Goal: Task Accomplishment & Management: Manage account settings

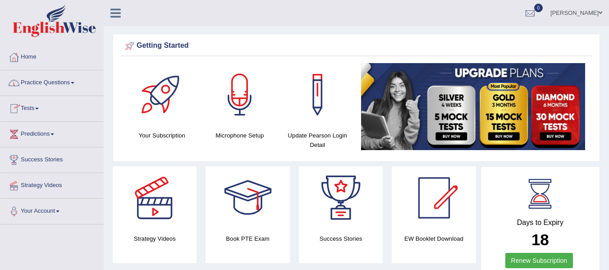
click at [78, 83] on link "Practice Questions" at bounding box center [51, 81] width 103 height 23
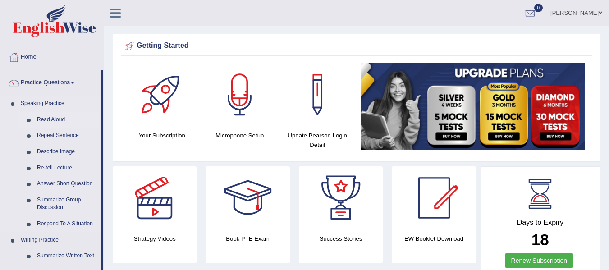
click at [60, 118] on link "Read Aloud" at bounding box center [67, 120] width 68 height 16
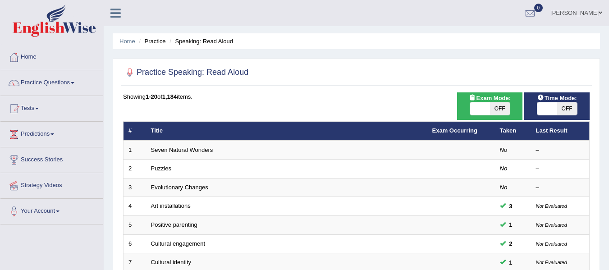
click at [491, 116] on div "Exam Mode: ON OFF" at bounding box center [489, 105] width 65 height 27
click at [491, 115] on span "OFF" at bounding box center [500, 108] width 20 height 13
checkbox input "true"
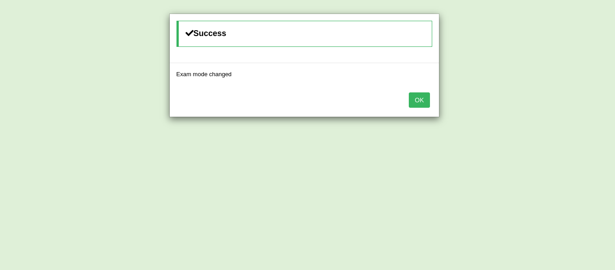
click at [420, 101] on button "OK" at bounding box center [419, 99] width 21 height 15
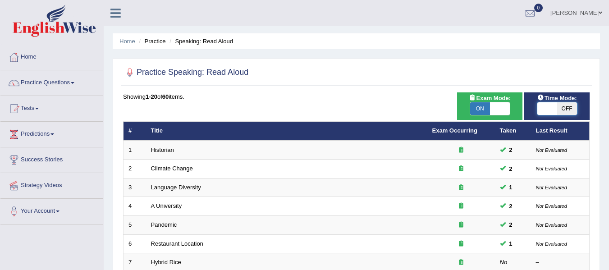
click at [551, 109] on span at bounding box center [547, 108] width 20 height 13
checkbox input "true"
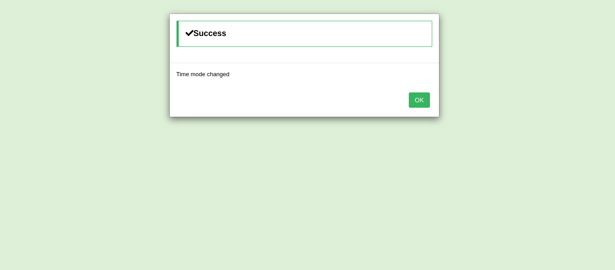
click at [422, 100] on button "OK" at bounding box center [419, 99] width 21 height 15
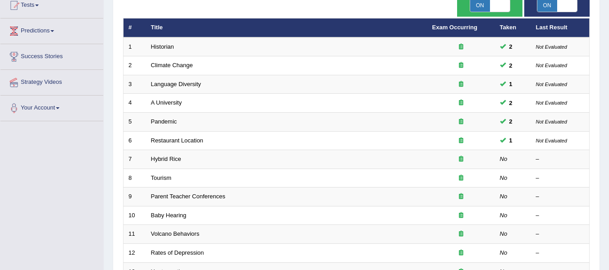
scroll to position [162, 0]
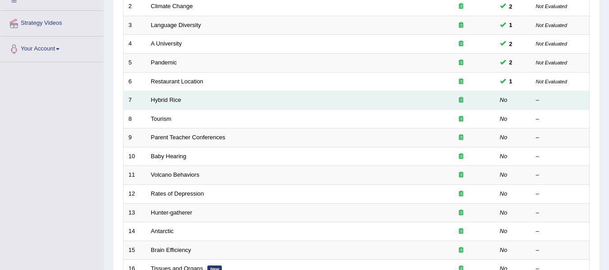
click at [286, 101] on td "Hybrid Rice" at bounding box center [286, 100] width 281 height 19
click at [167, 100] on link "Hybrid Rice" at bounding box center [166, 99] width 30 height 7
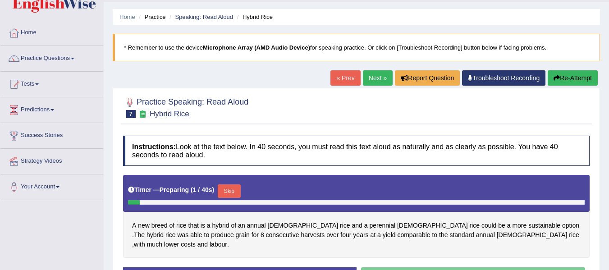
scroll to position [46, 0]
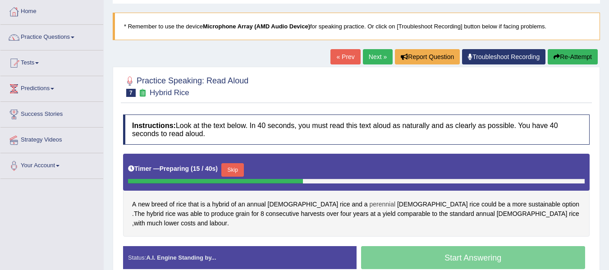
click at [369, 202] on span "perennial" at bounding box center [382, 204] width 26 height 9
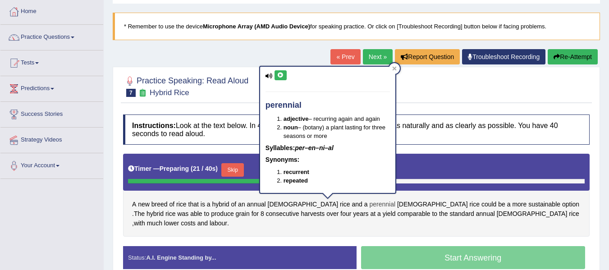
click at [369, 202] on span "perennial" at bounding box center [382, 204] width 26 height 9
click at [437, 223] on div "A new breed of rice that is a hybrid of an annual Asian rice and a perennial Af…" at bounding box center [356, 195] width 466 height 83
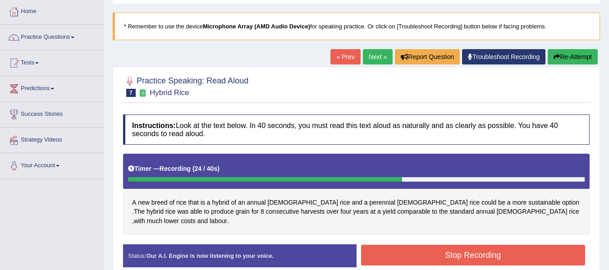
click at [442, 247] on button "Stop Recording" at bounding box center [473, 255] width 224 height 21
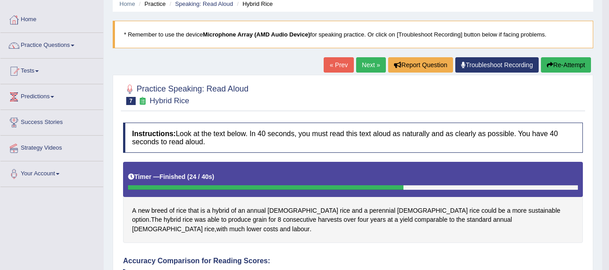
scroll to position [36, 0]
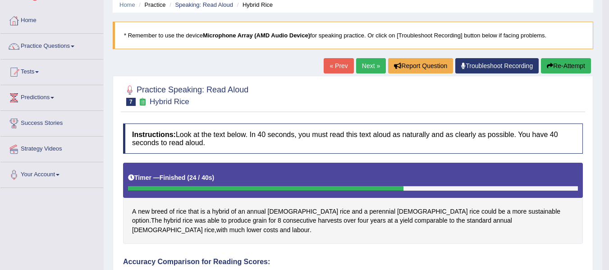
click at [373, 68] on link "Next »" at bounding box center [371, 65] width 30 height 15
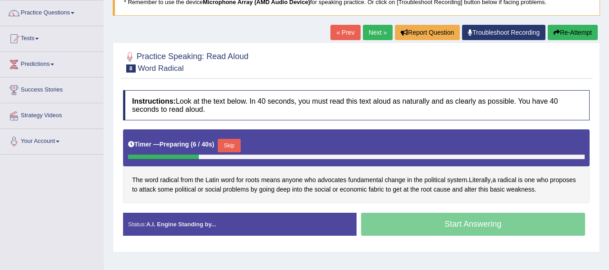
scroll to position [71, 0]
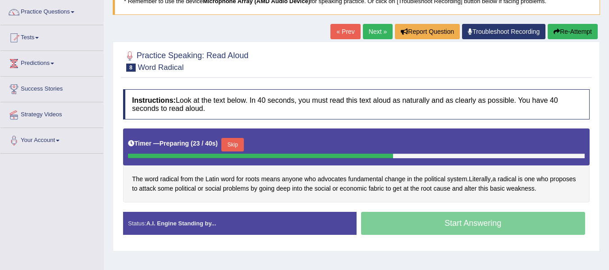
click at [234, 149] on button "Skip" at bounding box center [232, 145] width 23 height 14
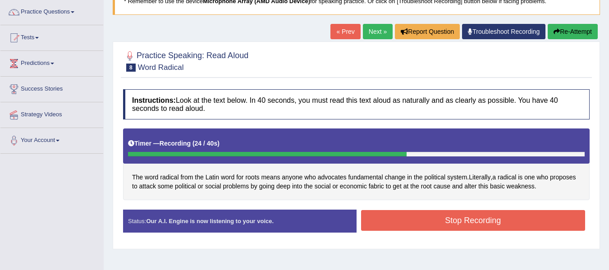
click at [388, 222] on button "Stop Recording" at bounding box center [473, 220] width 224 height 21
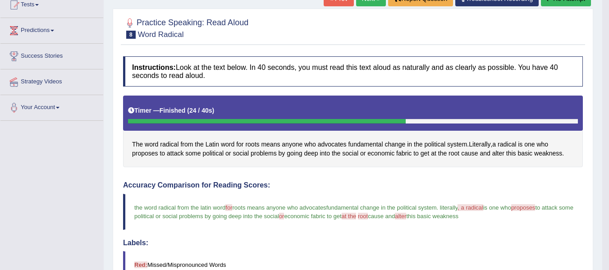
scroll to position [103, 0]
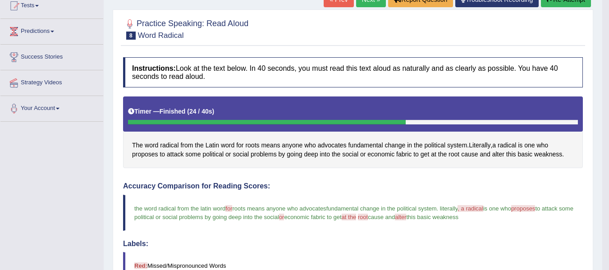
click at [359, 6] on link "Next »" at bounding box center [371, -1] width 30 height 15
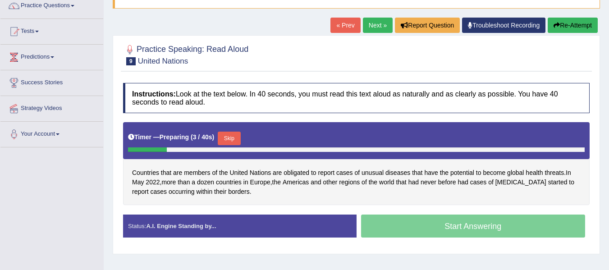
scroll to position [78, 0]
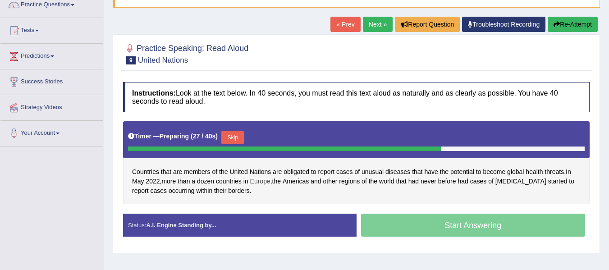
click at [270, 186] on span "Europe" at bounding box center [260, 181] width 20 height 9
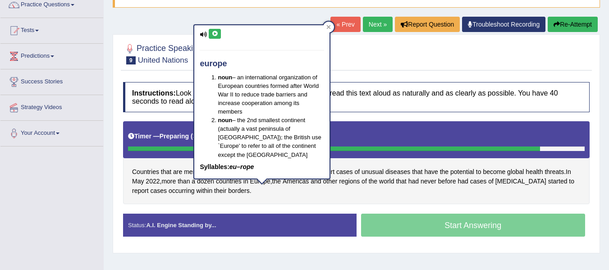
click at [423, 201] on div "Countries that are members of the United Nations are obligated to report cases …" at bounding box center [356, 162] width 466 height 83
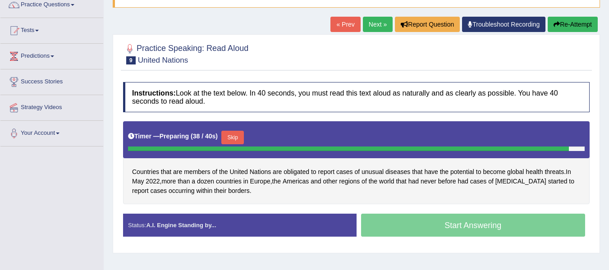
click at [234, 137] on button "Skip" at bounding box center [232, 138] width 23 height 14
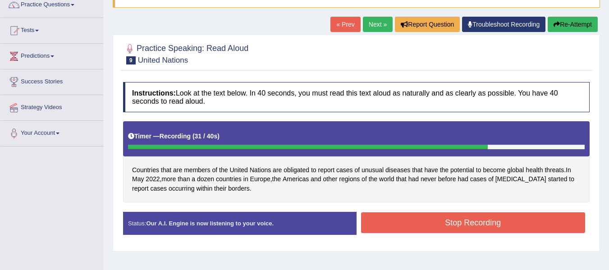
click at [408, 226] on button "Stop Recording" at bounding box center [473, 222] width 224 height 21
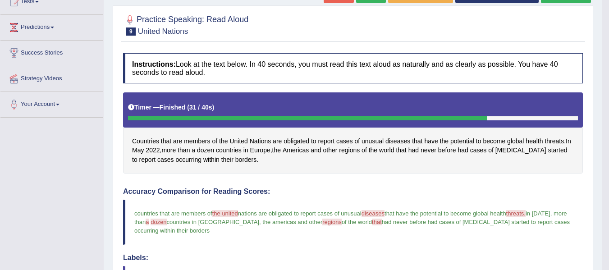
scroll to position [96, 0]
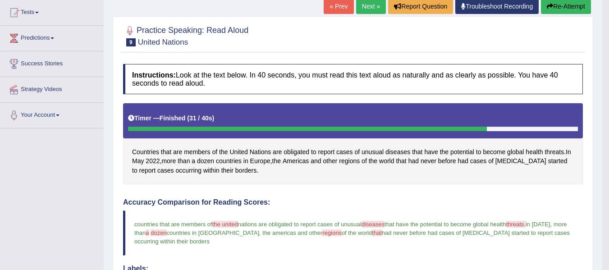
click at [567, 8] on button "Re-Attempt" at bounding box center [566, 6] width 50 height 15
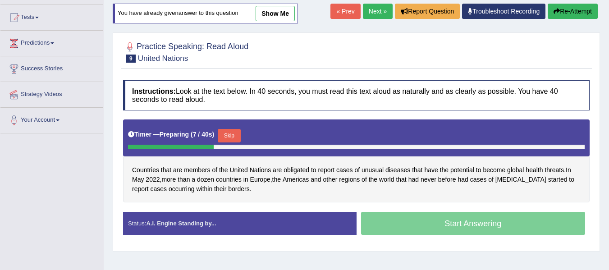
click at [235, 141] on button "Skip" at bounding box center [229, 136] width 23 height 14
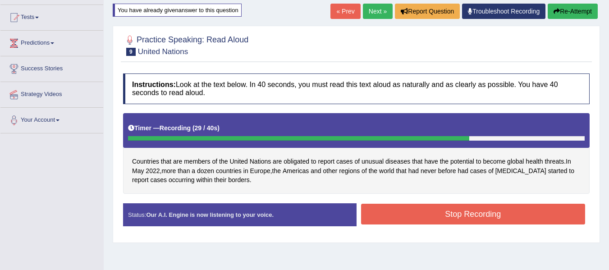
click at [398, 210] on button "Stop Recording" at bounding box center [473, 214] width 224 height 21
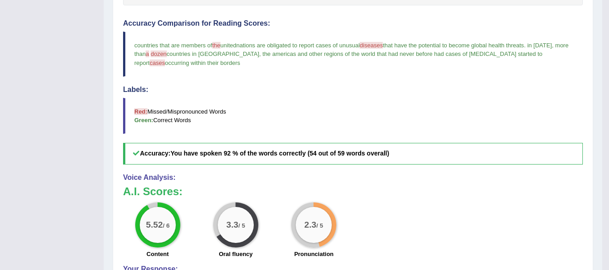
scroll to position [64, 0]
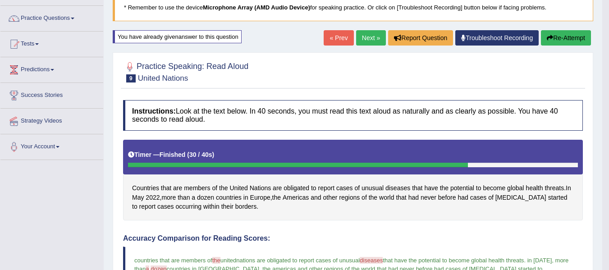
click at [369, 36] on link "Next »" at bounding box center [371, 37] width 30 height 15
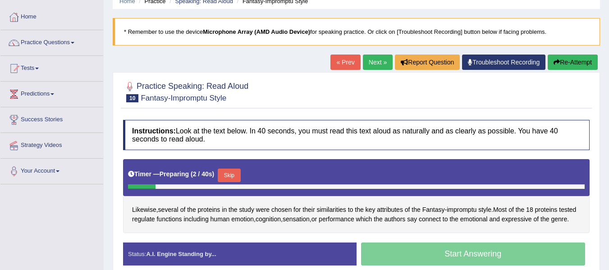
scroll to position [46, 0]
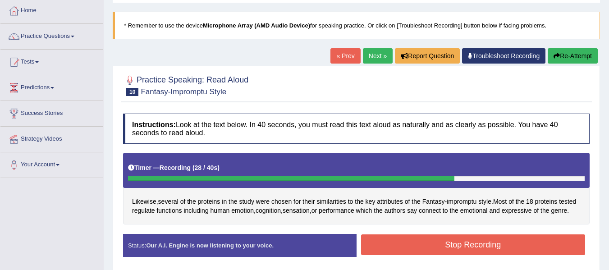
click at [433, 245] on button "Stop Recording" at bounding box center [473, 244] width 224 height 21
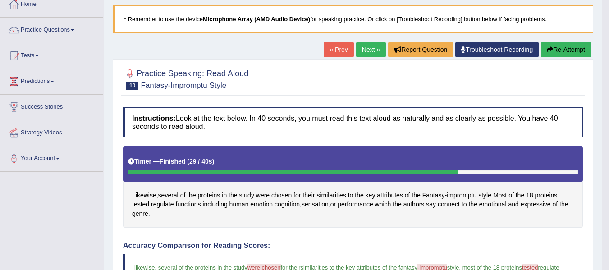
scroll to position [0, 0]
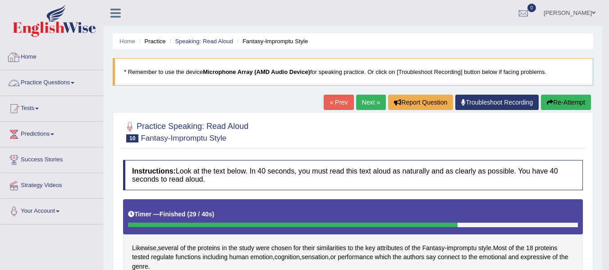
click at [26, 60] on link "Home" at bounding box center [51, 56] width 103 height 23
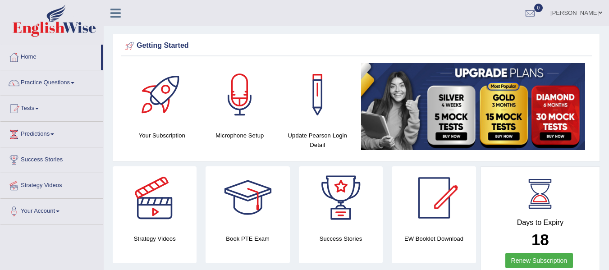
click at [398, 38] on div "Getting Started Your Subscription Microphone Setup Update Pearson Login Detail ×" at bounding box center [356, 98] width 487 height 128
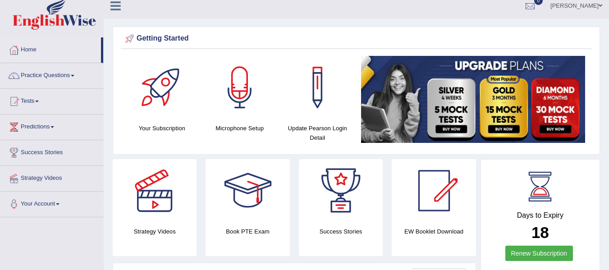
scroll to position [5, 0]
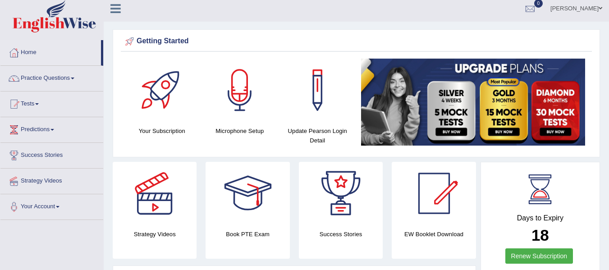
click at [608, 53] on html "Toggle navigation Home Practice Questions Speaking Practice Read Aloud Repeat S…" at bounding box center [304, 130] width 609 height 270
click at [37, 55] on link "Home" at bounding box center [50, 51] width 100 height 23
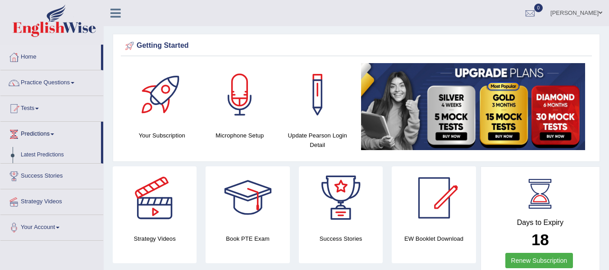
click at [45, 156] on link "Latest Predictions" at bounding box center [59, 155] width 84 height 16
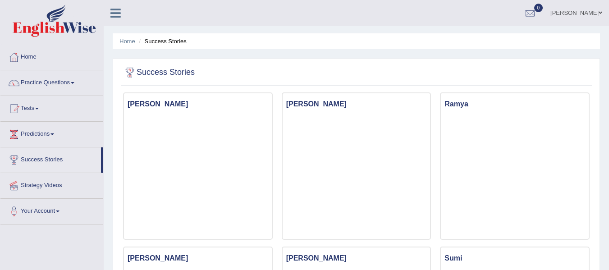
click at [54, 135] on link "Predictions" at bounding box center [51, 133] width 103 height 23
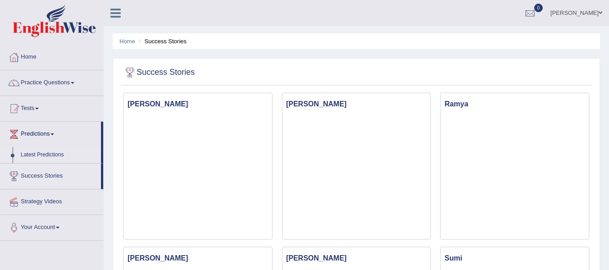
click at [51, 150] on link "Latest Predictions" at bounding box center [59, 155] width 84 height 16
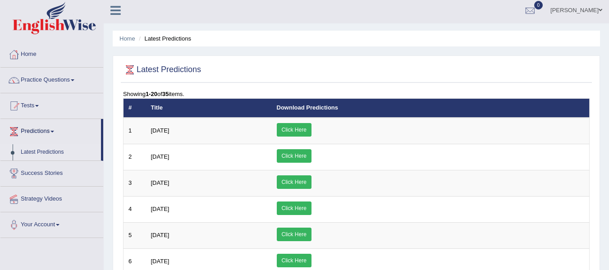
scroll to position [1, 0]
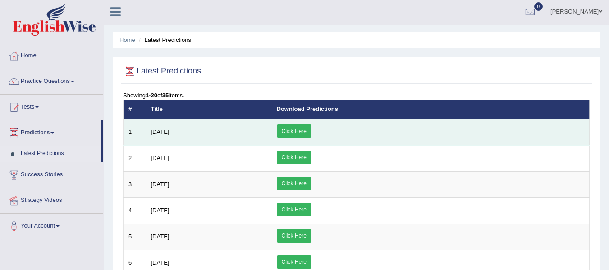
click at [311, 130] on link "Click Here" at bounding box center [294, 131] width 35 height 14
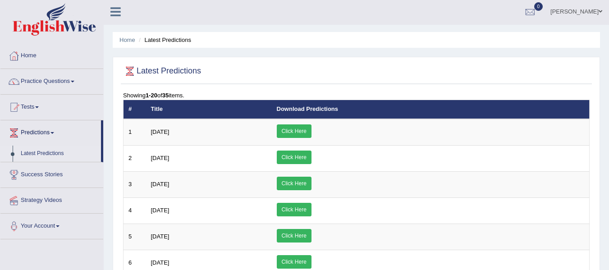
click at [33, 59] on link "Home" at bounding box center [51, 54] width 103 height 23
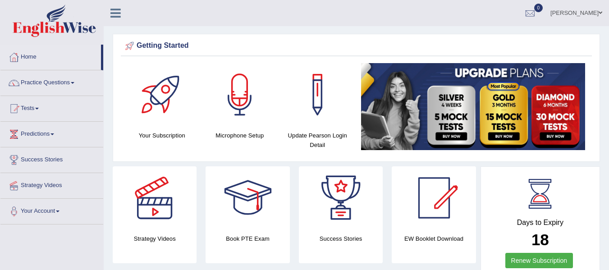
click at [602, 12] on link "[PERSON_NAME]" at bounding box center [575, 11] width 65 height 23
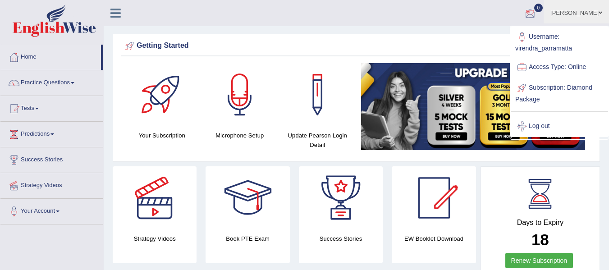
click at [487, 19] on ul "Virendra Singh Toggle navigation Username: virendra_parramatta Access Type: Onl…" at bounding box center [432, 13] width 354 height 26
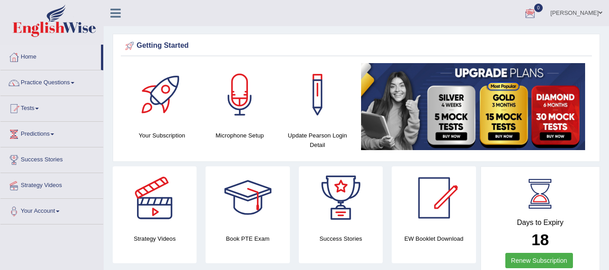
click at [601, 13] on span at bounding box center [600, 13] width 4 height 6
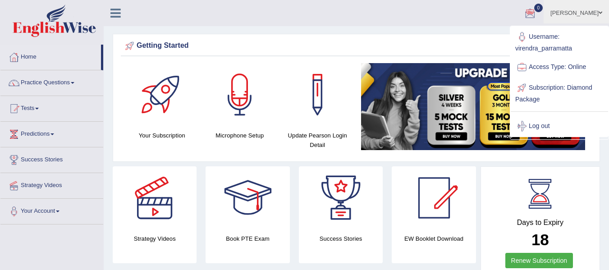
click at [474, 41] on div "Getting Started" at bounding box center [356, 46] width 466 height 14
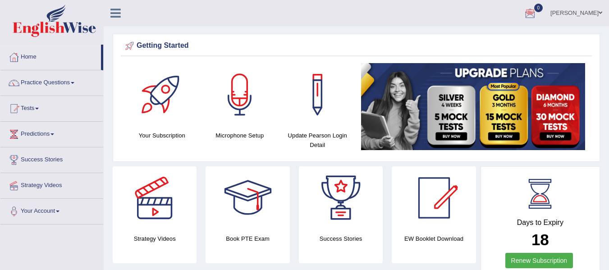
click at [599, 14] on span at bounding box center [600, 13] width 4 height 6
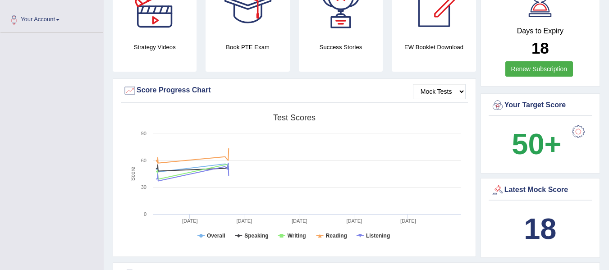
scroll to position [189, 0]
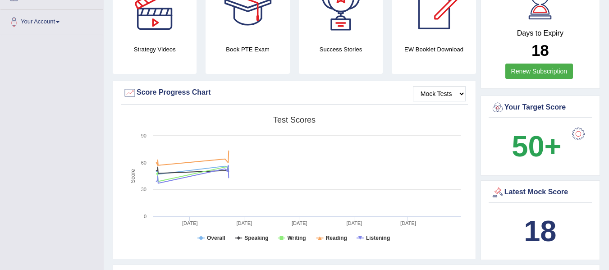
drag, startPoint x: 608, startPoint y: 77, endPoint x: 611, endPoint y: 58, distance: 20.1
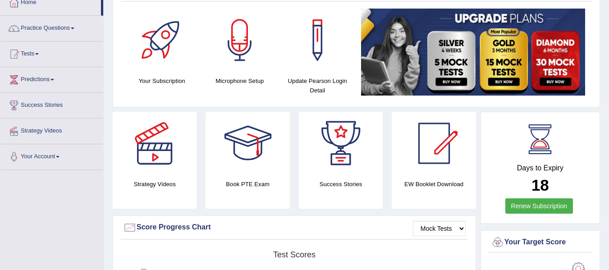
scroll to position [59, 0]
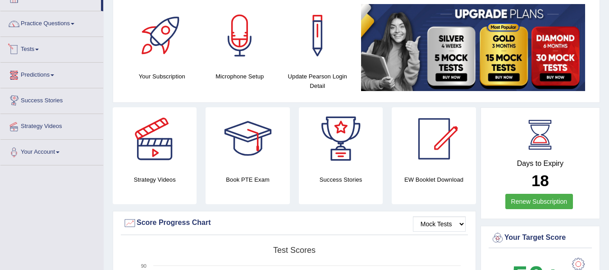
click at [37, 50] on link "Tests" at bounding box center [51, 48] width 103 height 23
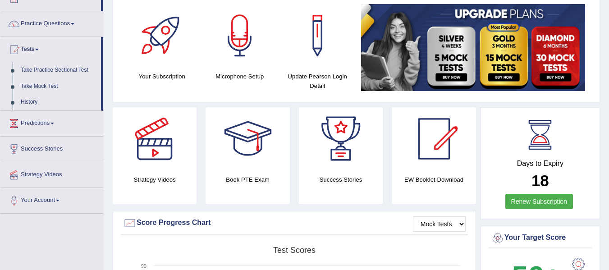
click at [44, 87] on link "Take Mock Test" at bounding box center [59, 86] width 84 height 16
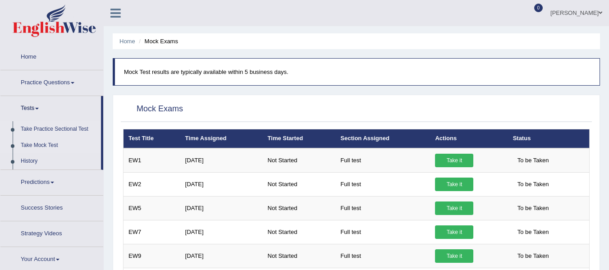
click at [51, 129] on link "Take Practice Sectional Test" at bounding box center [59, 129] width 84 height 16
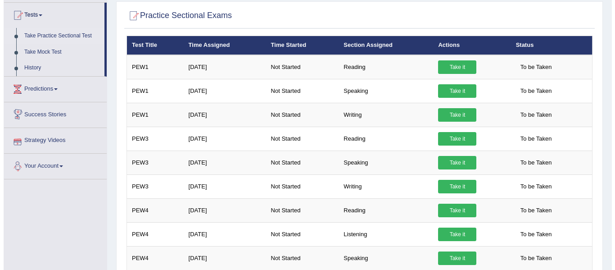
scroll to position [135, 0]
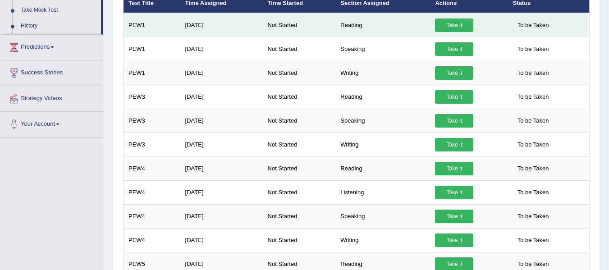
click at [459, 27] on link "Take it" at bounding box center [454, 25] width 38 height 14
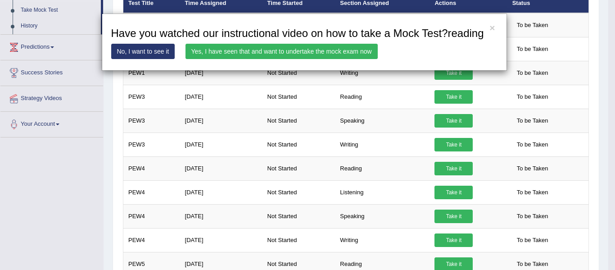
click at [282, 47] on link "Yes, I have seen that and want to undertake the mock exam now" at bounding box center [282, 51] width 192 height 15
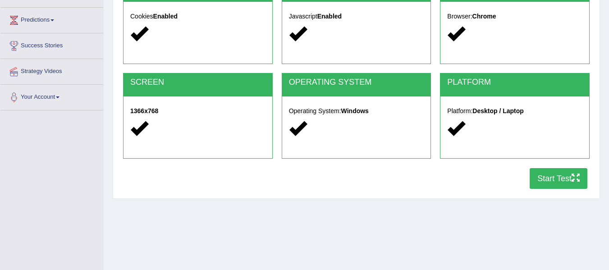
scroll to position [135, 0]
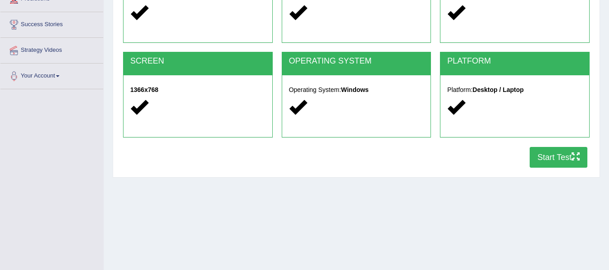
click at [548, 151] on button "Start Test" at bounding box center [558, 157] width 58 height 21
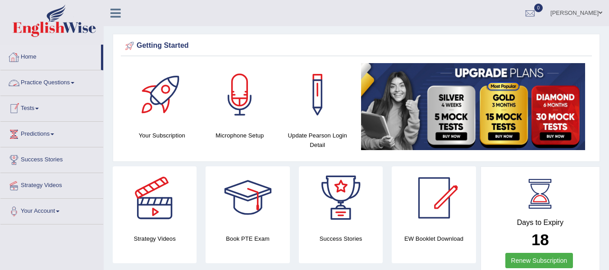
click at [29, 58] on link "Home" at bounding box center [50, 56] width 100 height 23
click at [54, 59] on link "Home" at bounding box center [50, 56] width 100 height 23
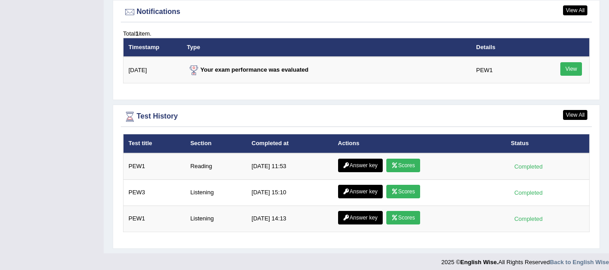
scroll to position [1103, 0]
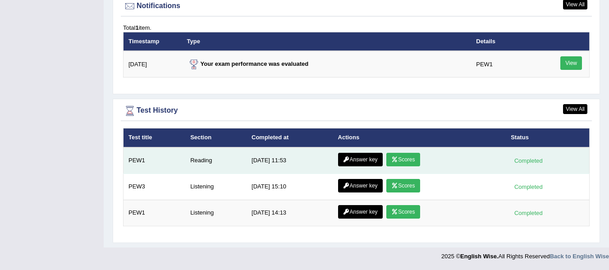
click at [392, 160] on icon at bounding box center [394, 159] width 7 height 5
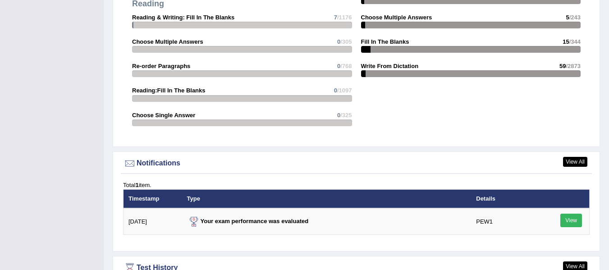
scroll to position [1103, 0]
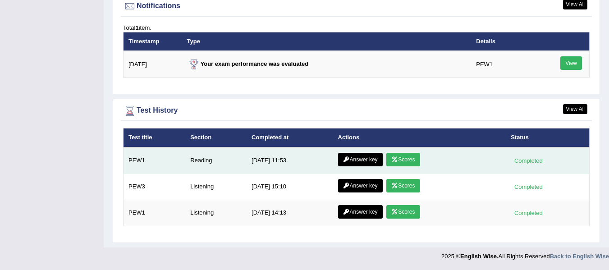
click at [352, 162] on link "Answer key" at bounding box center [360, 160] width 45 height 14
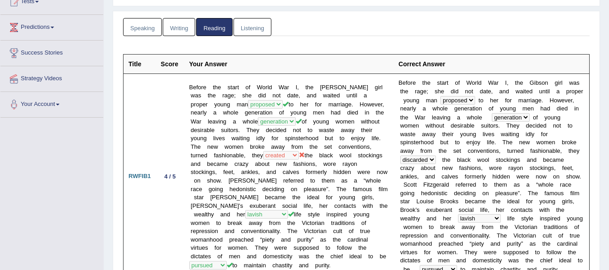
scroll to position [85, 0]
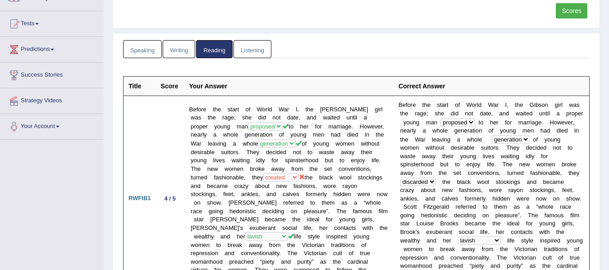
click at [251, 55] on link "Listening" at bounding box center [252, 49] width 38 height 18
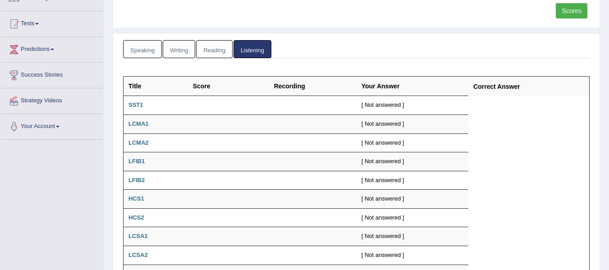
click at [147, 50] on link "Speaking" at bounding box center [142, 49] width 39 height 18
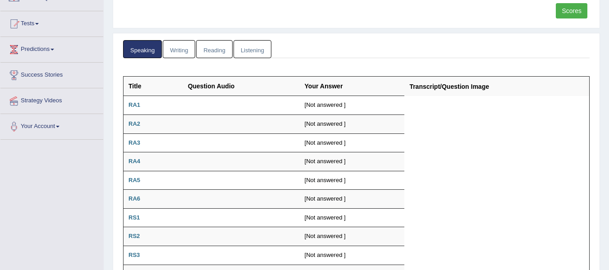
click at [178, 43] on link "Writing" at bounding box center [179, 49] width 32 height 18
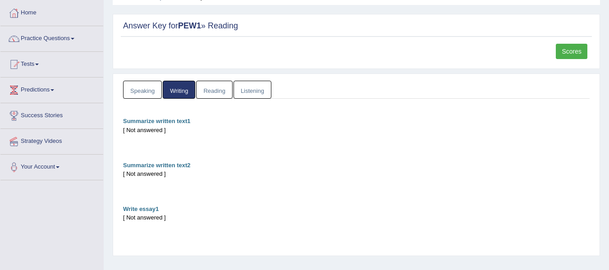
scroll to position [0, 0]
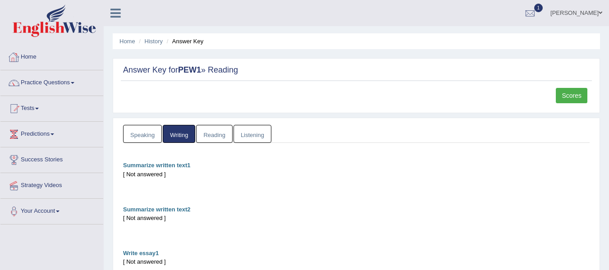
click at [63, 60] on link "Home" at bounding box center [51, 56] width 103 height 23
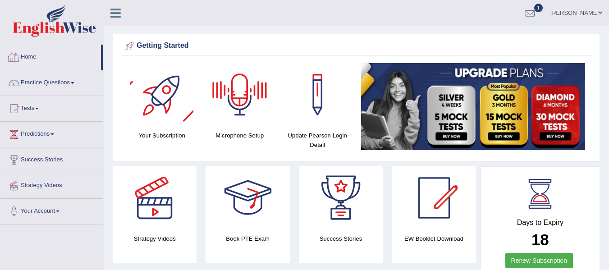
click at [24, 52] on link "Home" at bounding box center [50, 56] width 100 height 23
click at [160, 109] on div at bounding box center [161, 94] width 63 height 63
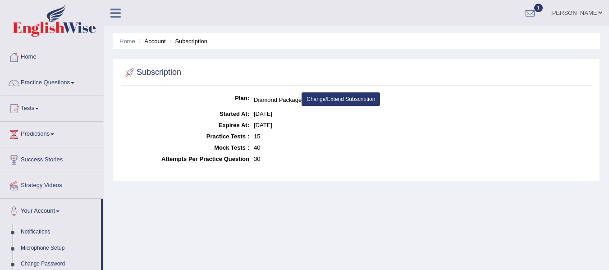
click at [334, 96] on link "Change/Extend Subscription" at bounding box center [340, 99] width 78 height 14
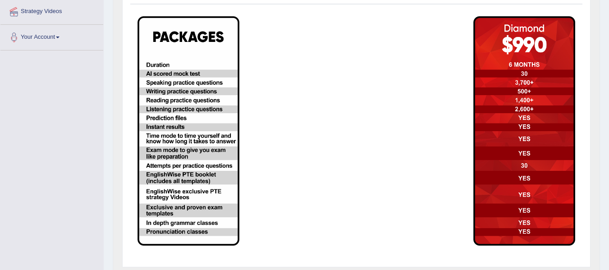
scroll to position [39, 0]
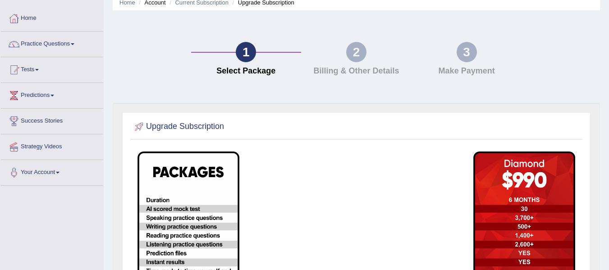
click at [555, 169] on img at bounding box center [524, 265] width 102 height 229
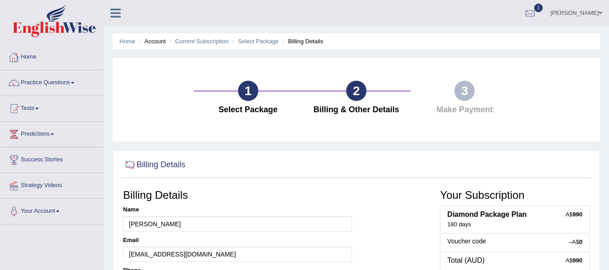
click at [36, 57] on link "Home" at bounding box center [51, 56] width 103 height 23
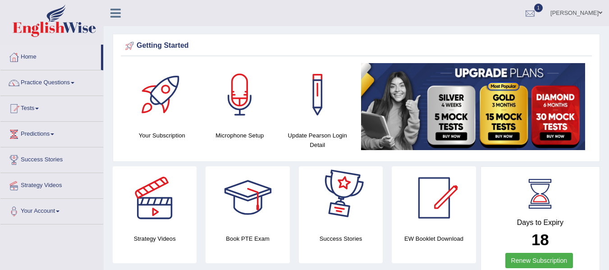
click at [537, 14] on div at bounding box center [530, 14] width 14 height 14
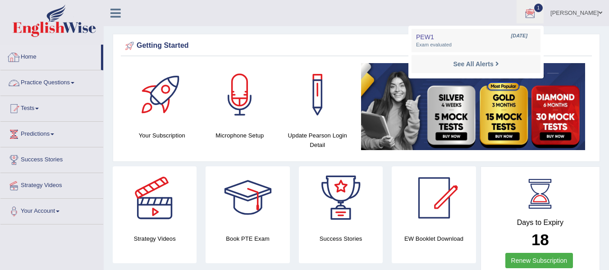
click at [31, 63] on link "Home" at bounding box center [50, 56] width 100 height 23
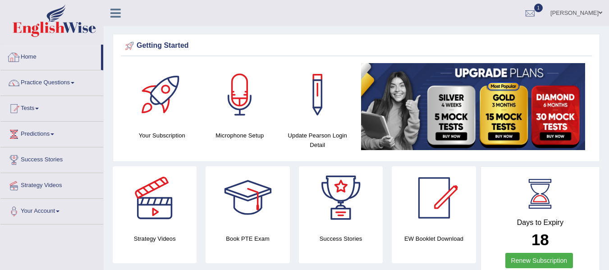
click at [41, 64] on link "Home" at bounding box center [50, 56] width 100 height 23
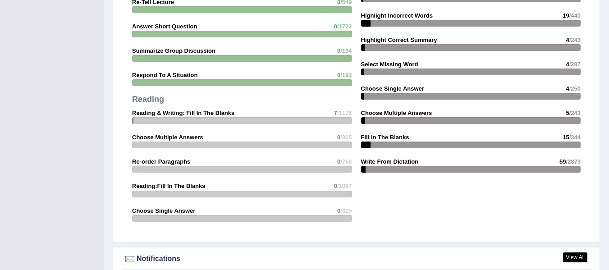
scroll to position [878, 0]
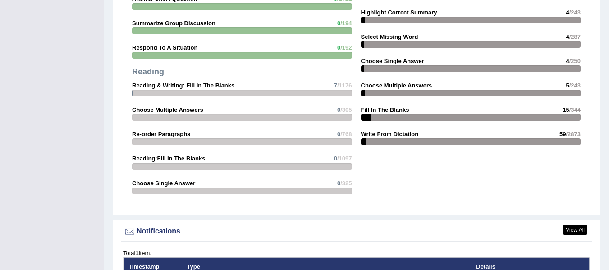
click at [180, 111] on strong "Choose Multiple Answers" at bounding box center [167, 109] width 71 height 7
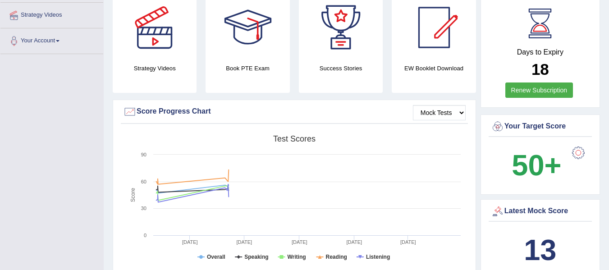
scroll to position [157, 0]
